Goal: Task Accomplishment & Management: Manage account settings

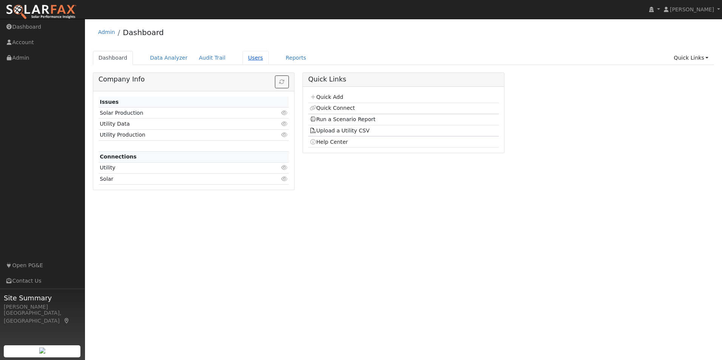
click at [249, 60] on link "Users" at bounding box center [256, 58] width 26 height 14
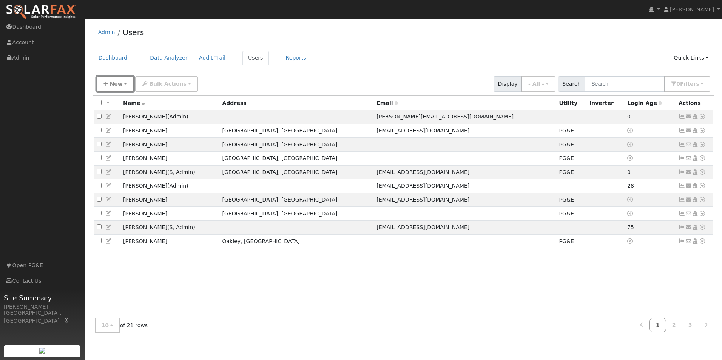
click at [124, 84] on button "New" at bounding box center [115, 83] width 37 height 15
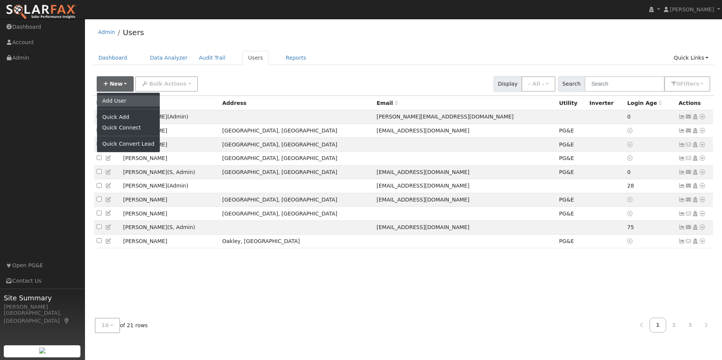
click at [122, 98] on link "Add User" at bounding box center [128, 101] width 63 height 11
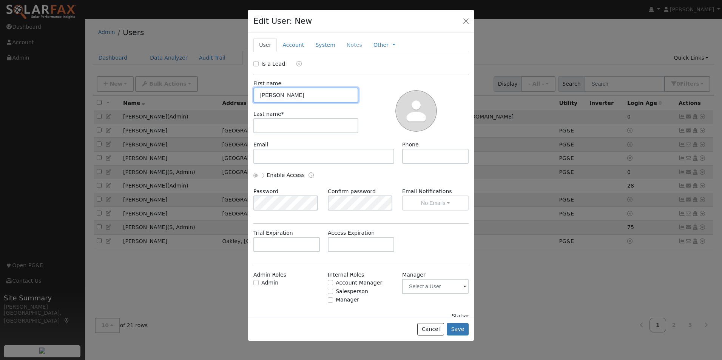
type input "[PERSON_NAME]"
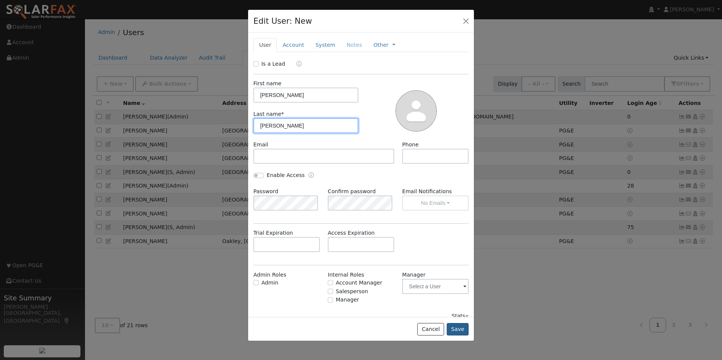
type input "[PERSON_NAME]"
click at [458, 331] on button "Save" at bounding box center [458, 329] width 22 height 13
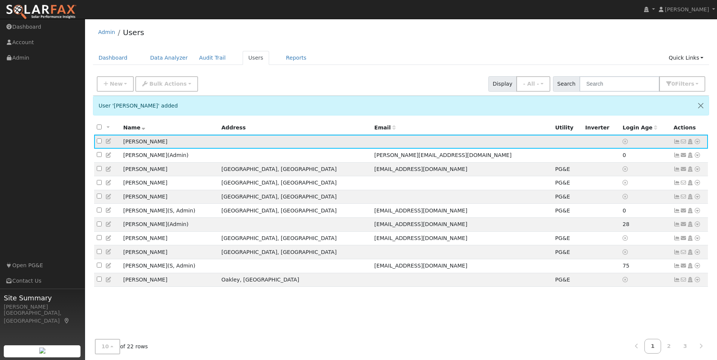
click at [697, 142] on icon at bounding box center [697, 141] width 7 height 5
click at [632, 199] on link "Utility" at bounding box center [618, 198] width 53 height 11
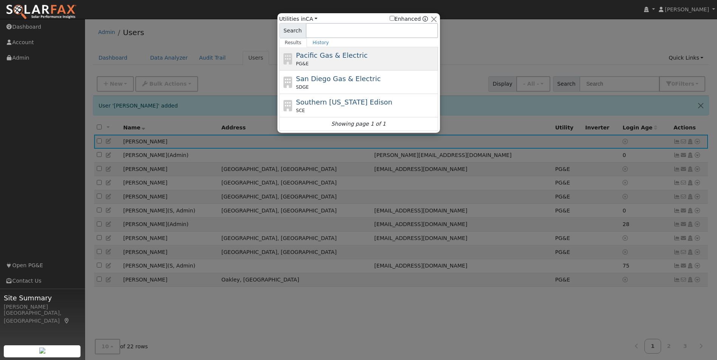
click at [305, 59] on span "Pacific Gas & Electric" at bounding box center [331, 55] width 71 height 8
